Goal: Information Seeking & Learning: Learn about a topic

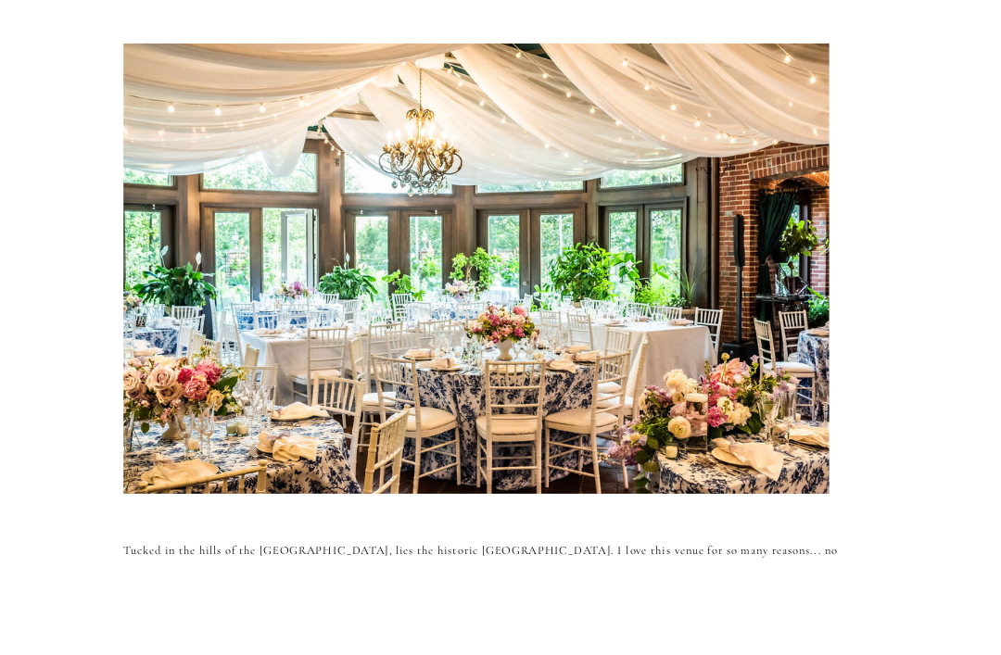
scroll to position [95, 0]
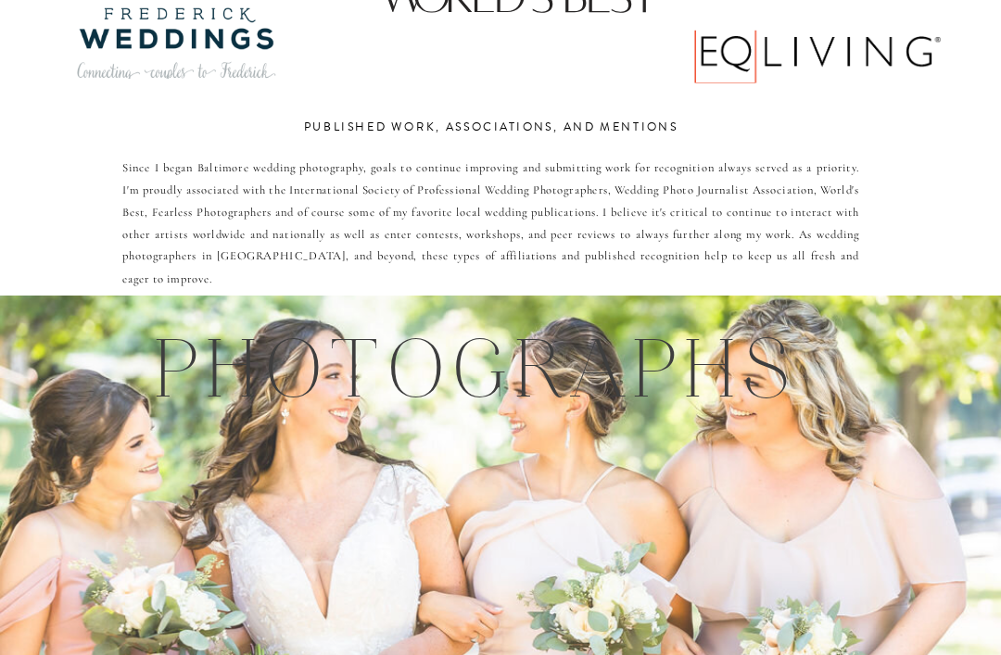
scroll to position [2466, 0]
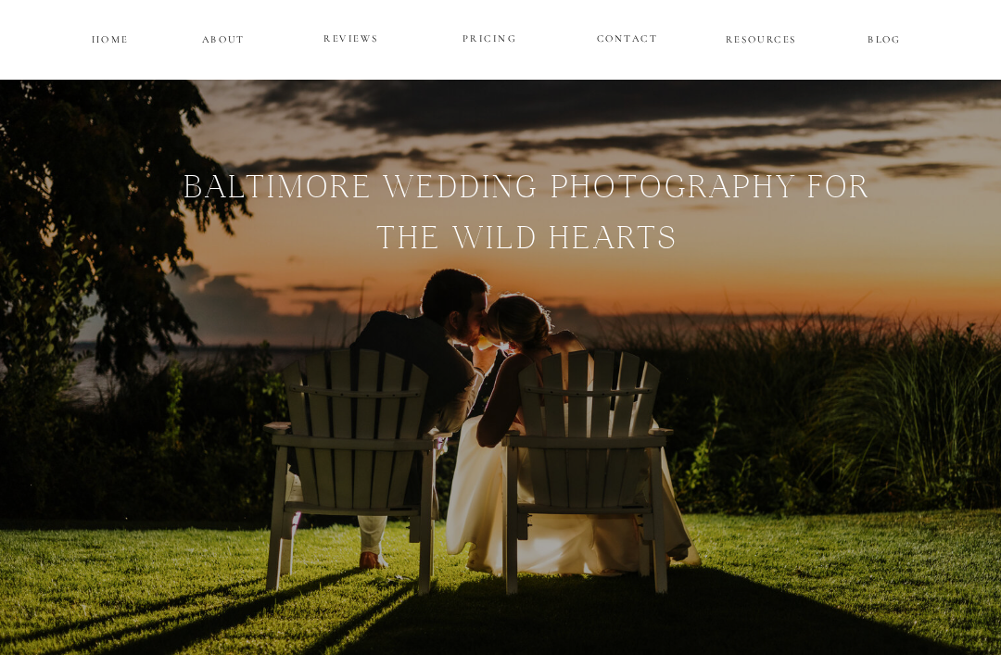
scroll to position [0, 0]
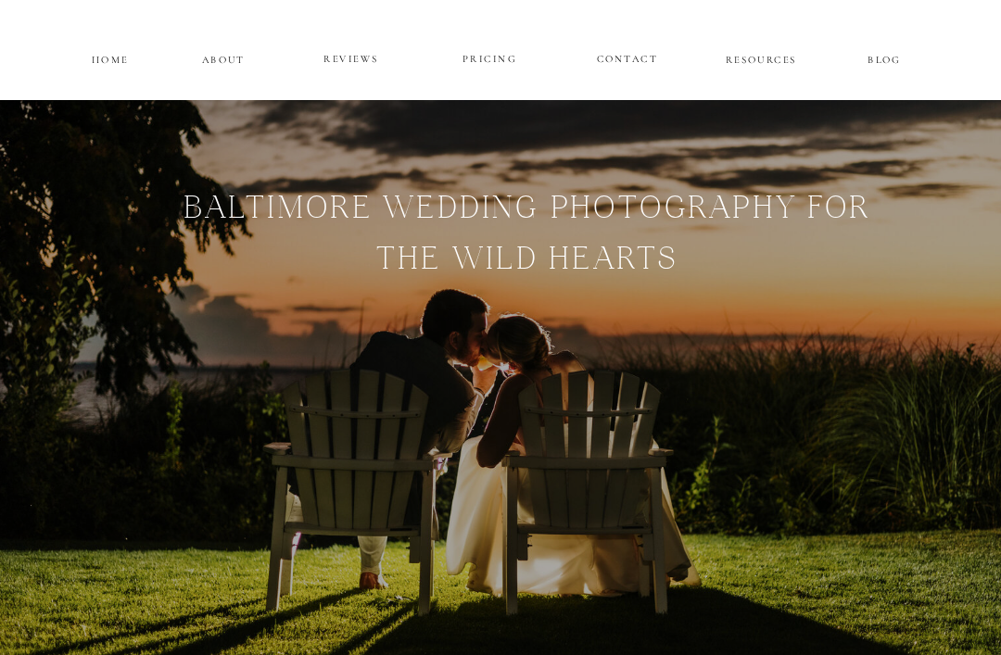
click at [486, 49] on p "PRICING" at bounding box center [489, 59] width 100 height 20
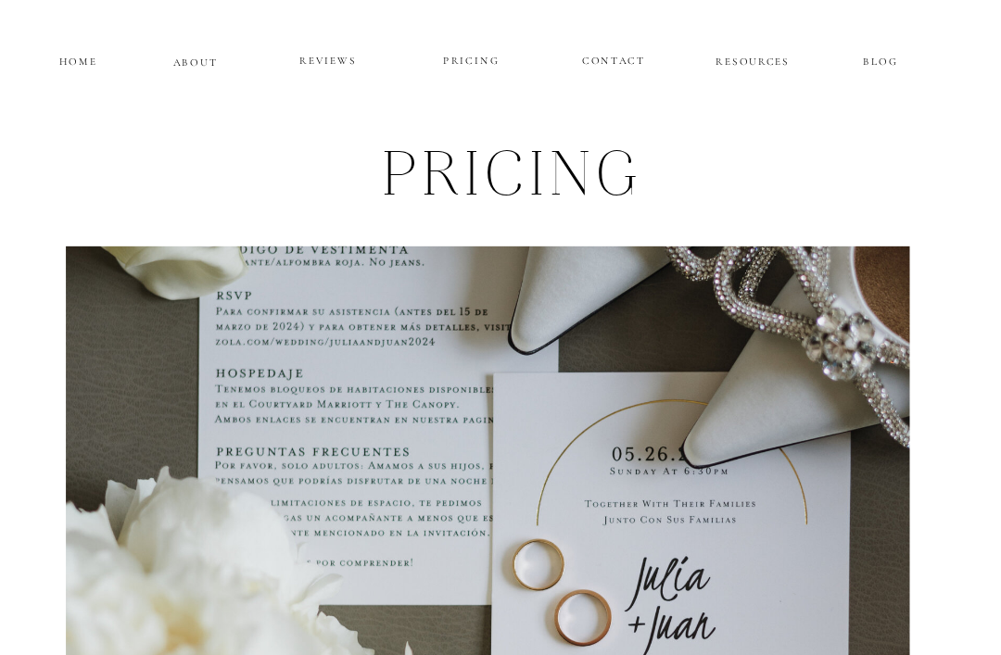
click at [202, 53] on p "ABOUT" at bounding box center [224, 58] width 44 height 14
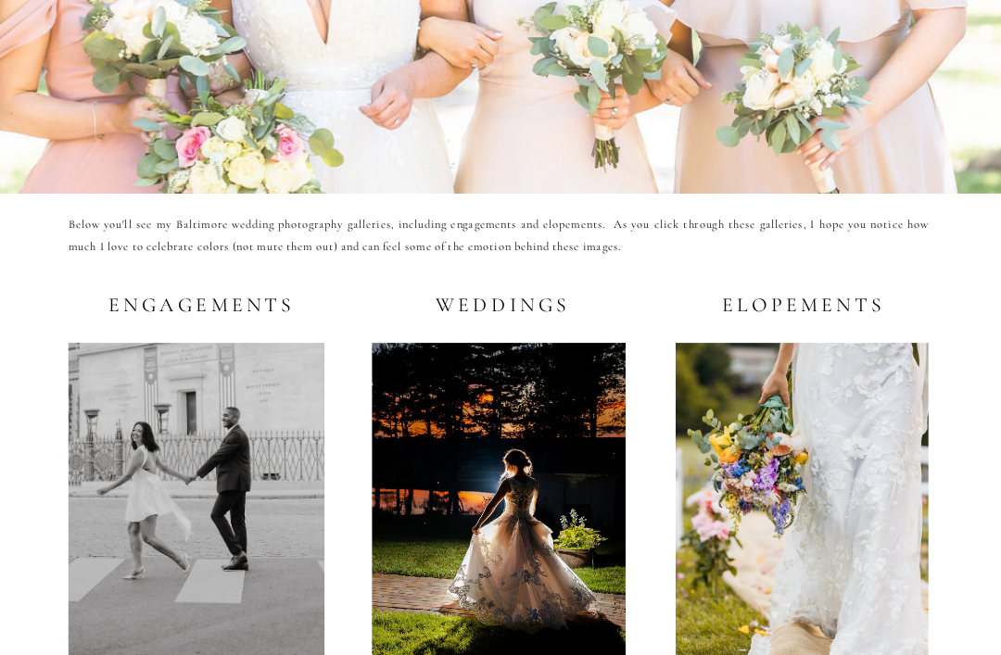
scroll to position [3043, 0]
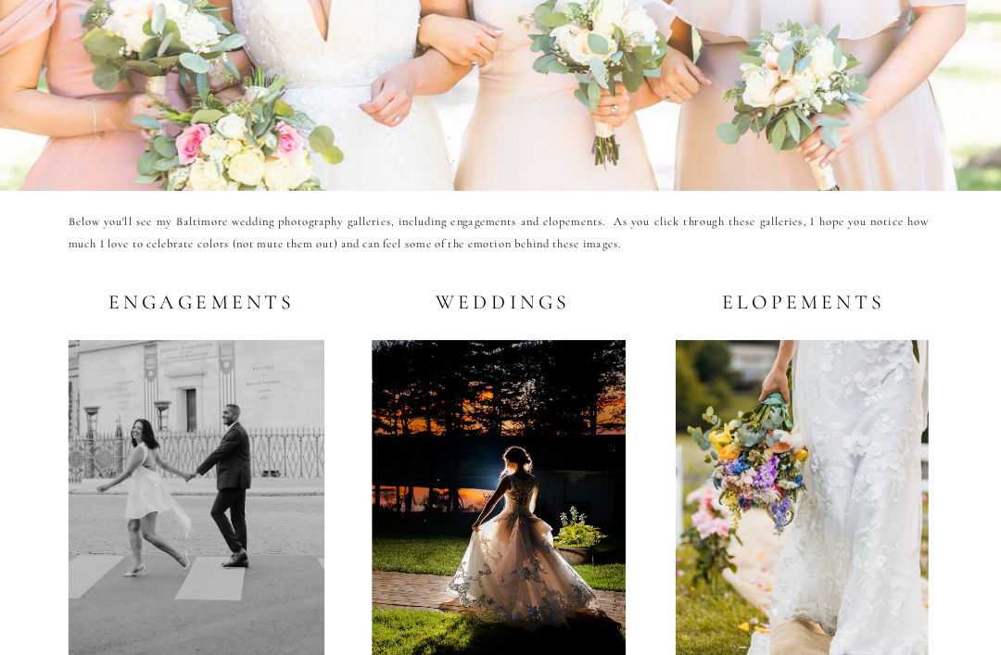
click at [475, 510] on div at bounding box center [499, 504] width 254 height 328
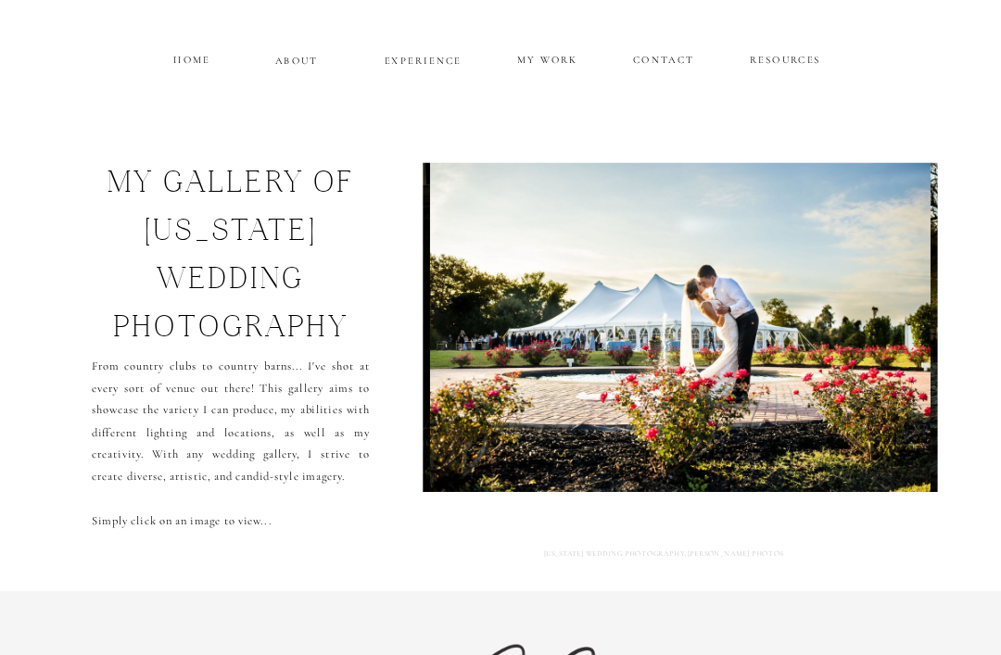
click at [287, 59] on p "ABOUT" at bounding box center [297, 59] width 44 height 14
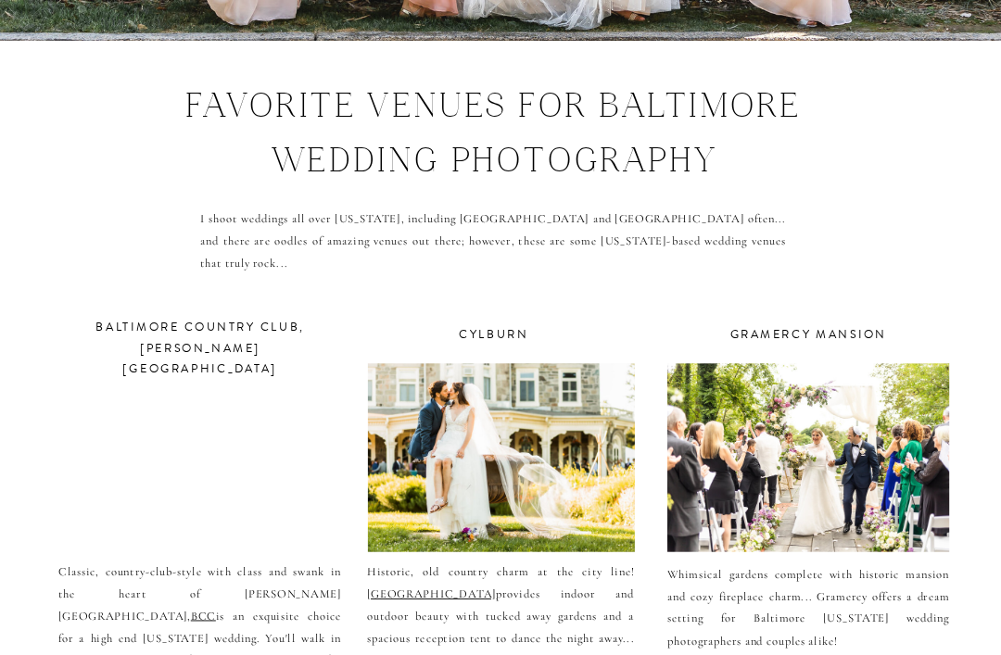
scroll to position [5808, 0]
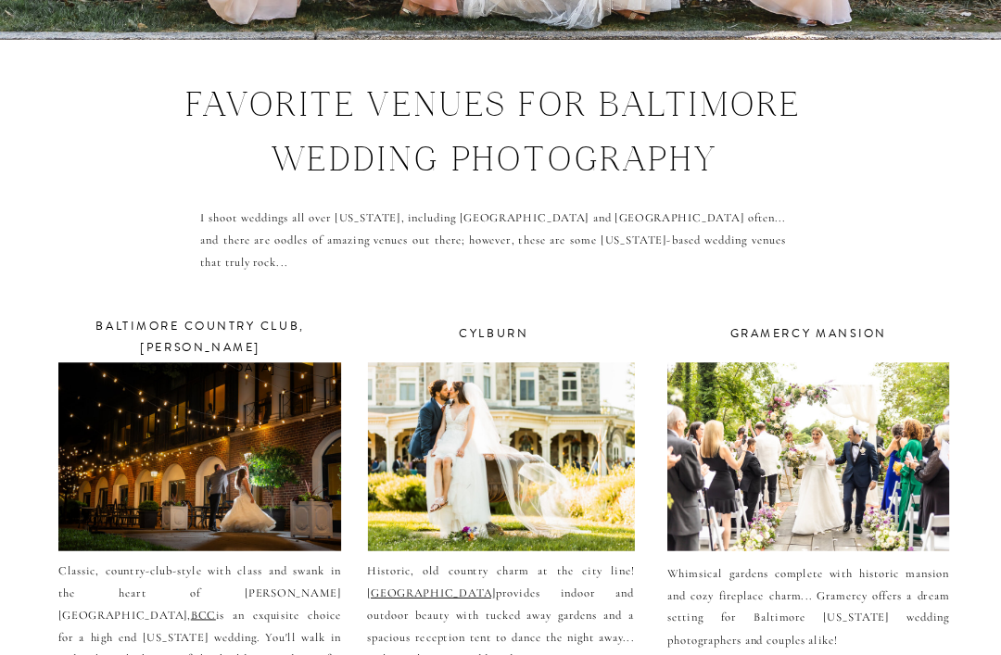
click at [851, 397] on div at bounding box center [808, 456] width 282 height 188
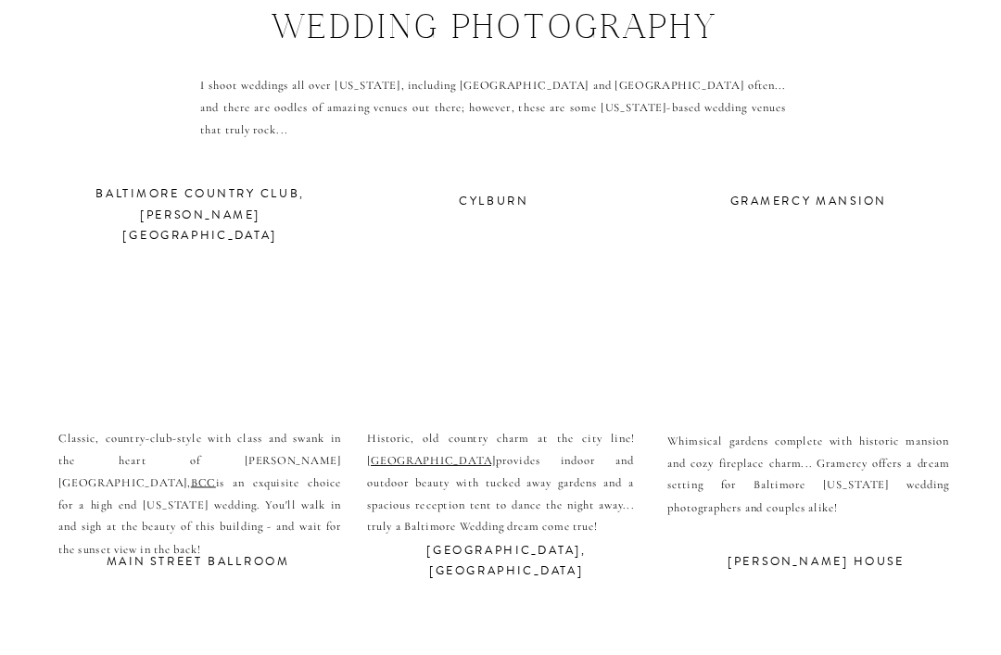
scroll to position [5919, 0]
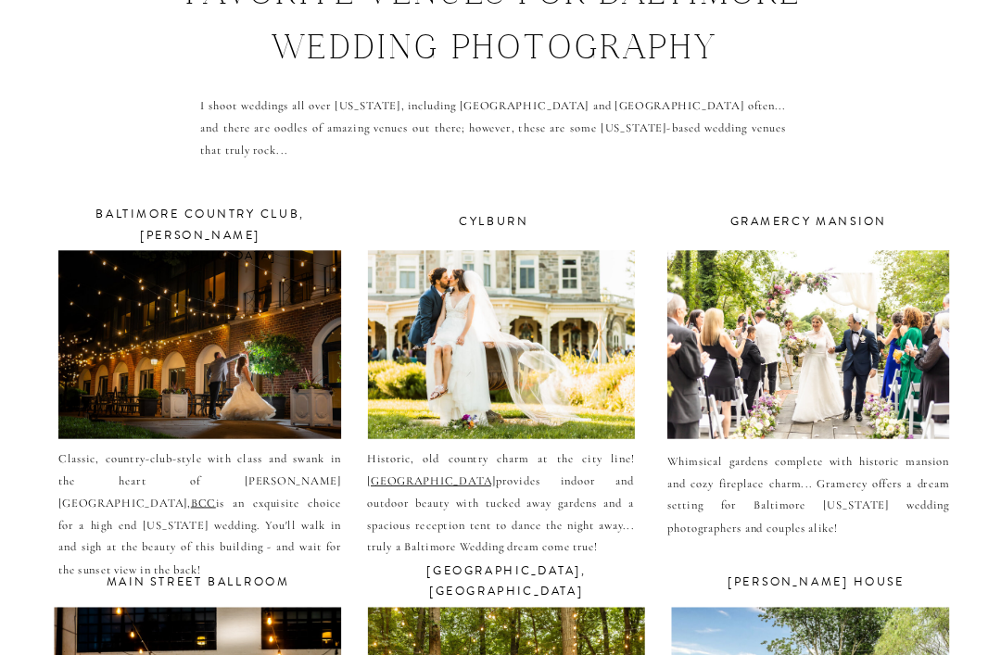
click at [878, 329] on div at bounding box center [808, 345] width 282 height 188
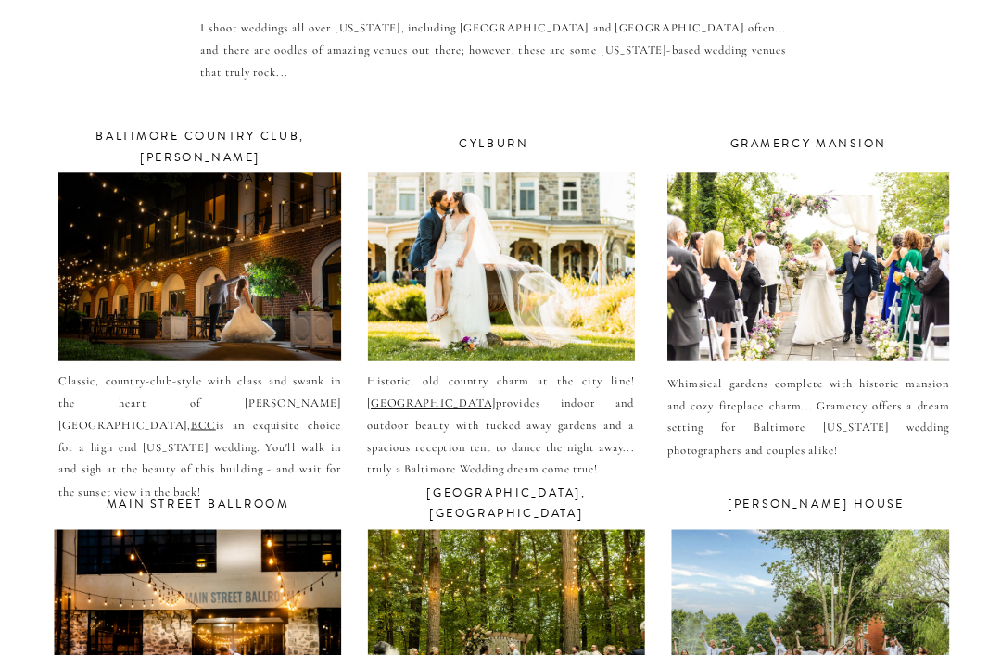
scroll to position [5997, 0]
click at [423, 372] on p "Historic, old country charm at the city line! [GEOGRAPHIC_DATA] provides indoor…" at bounding box center [500, 414] width 267 height 85
click at [540, 272] on div at bounding box center [501, 267] width 267 height 188
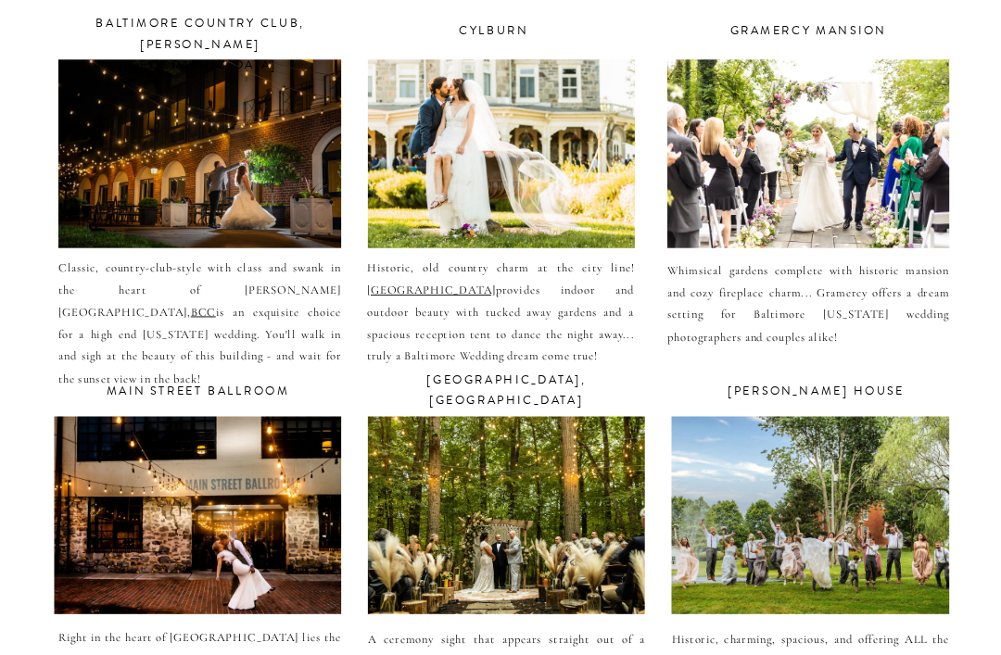
scroll to position [6115, 0]
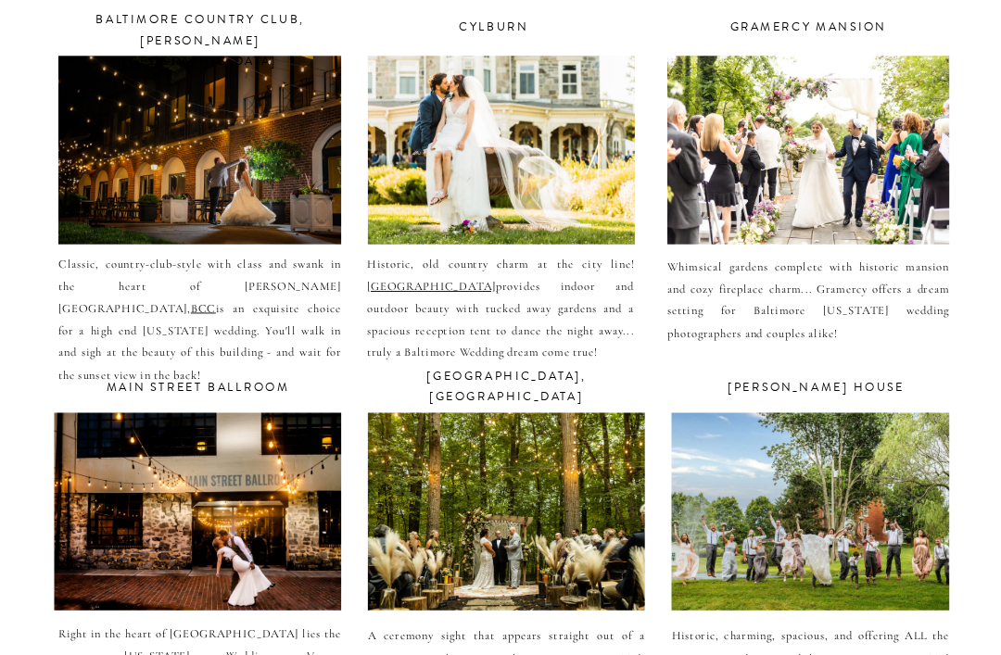
click at [522, 466] on div at bounding box center [506, 510] width 277 height 197
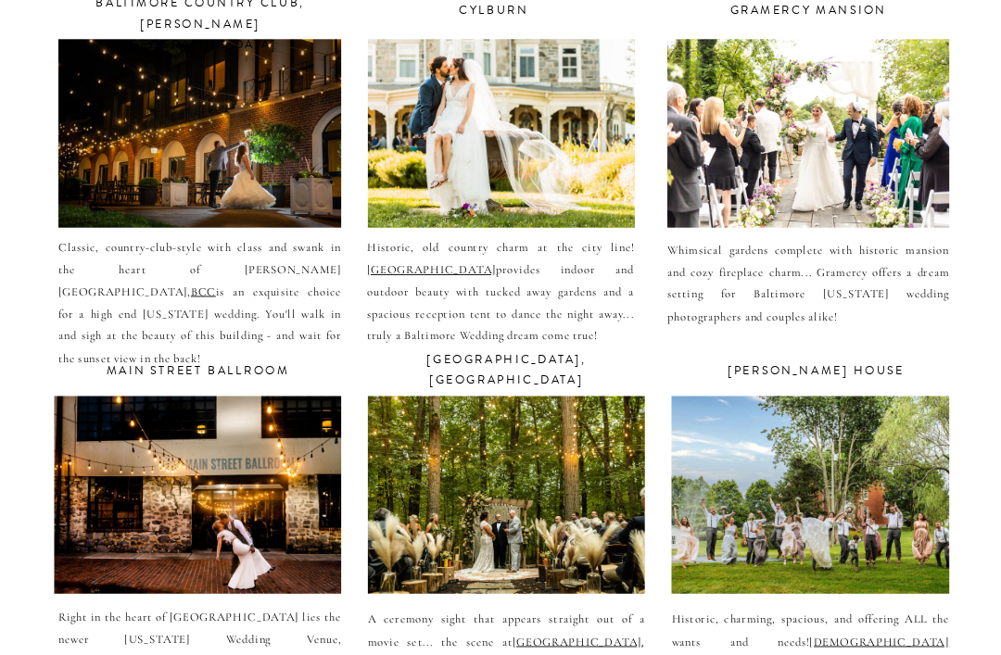
scroll to position [6139, 0]
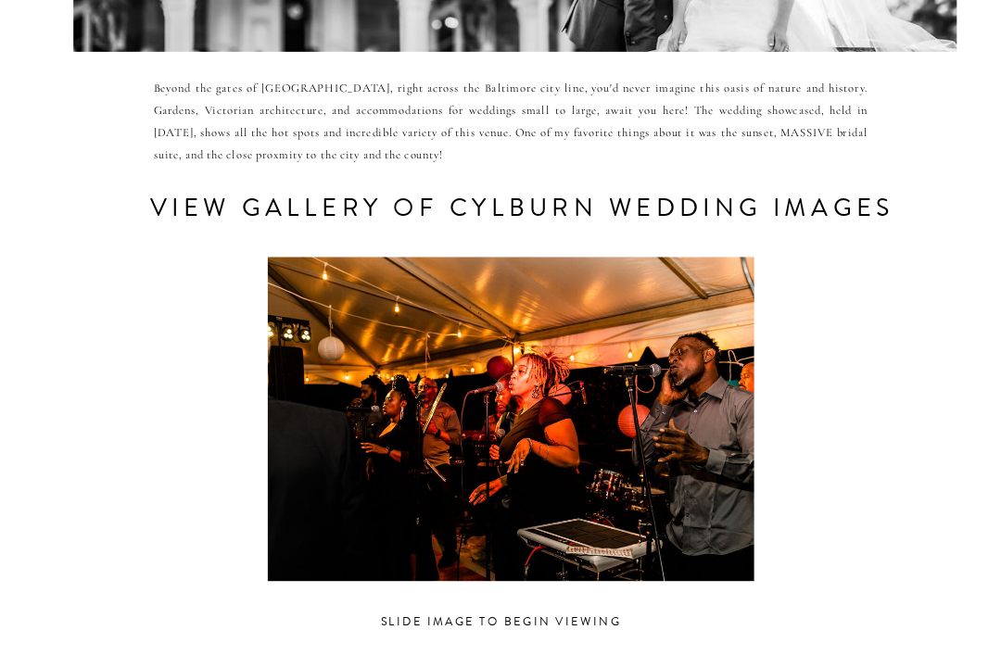
scroll to position [700, 0]
